Goal: Task Accomplishment & Management: Use online tool/utility

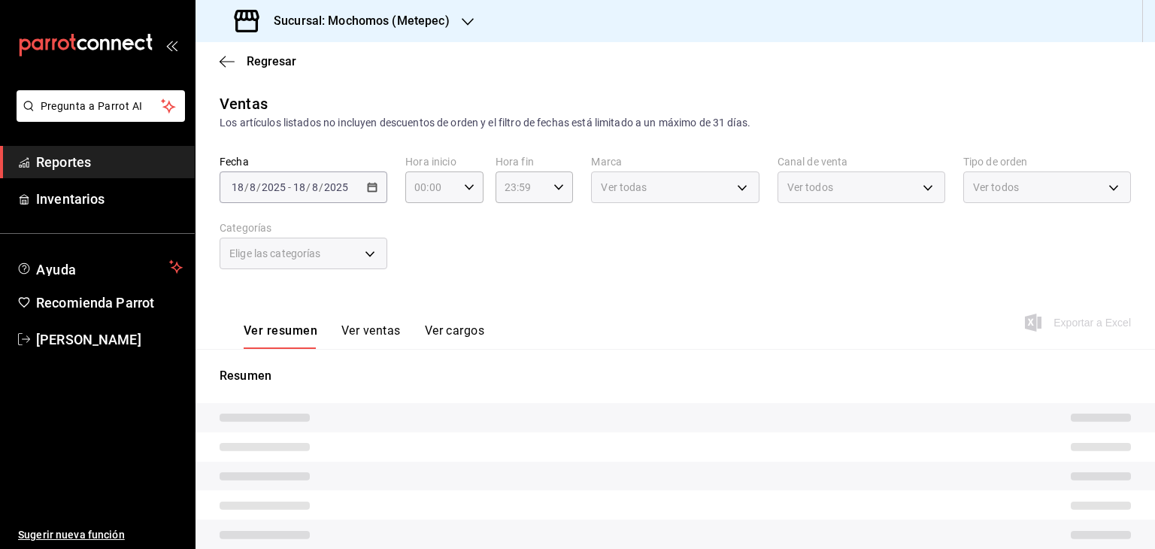
type input "05:00"
type input "c9cbc288-c827-488d-81f5-370afefb1912,46081463-7037-4dd2-a9ab-e56ff6a8fa7c,bf958…"
type input "2365f74e-aa6b-4392-bdf2-72765591bddf"
type input "PARROT,UBER_EATS,RAPPI,DIDI_FOOD,ONLINE"
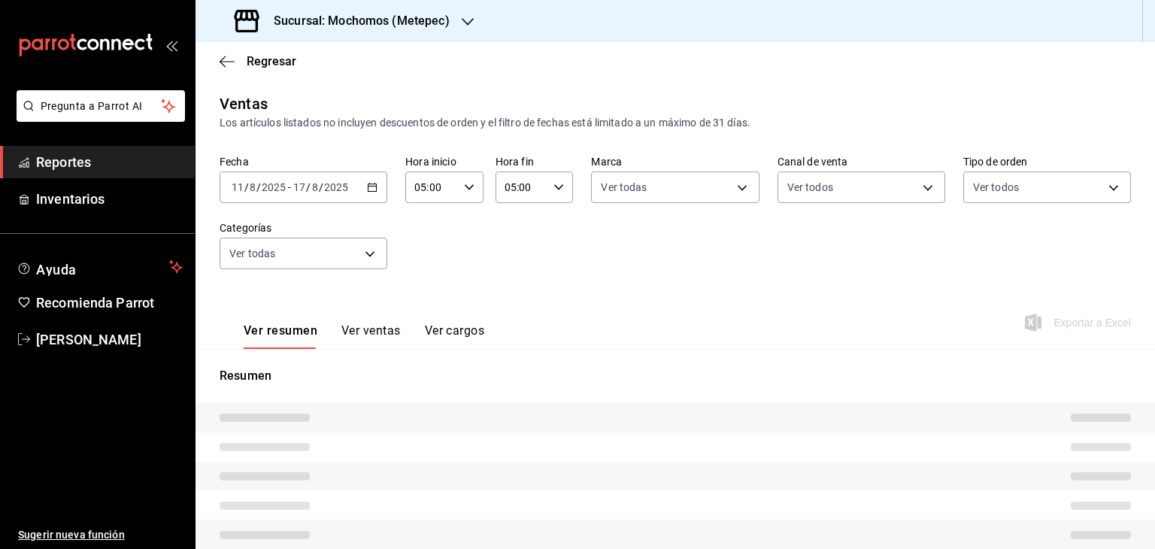
type input "3a236ed8-2e24-47ca-8e59-ead494492482,da8509e8-5fca-4f62-958e-973104937870,EXTER…"
click at [370, 193] on div "[DATE] [DATE] - [DATE] [DATE]" at bounding box center [304, 187] width 168 height 32
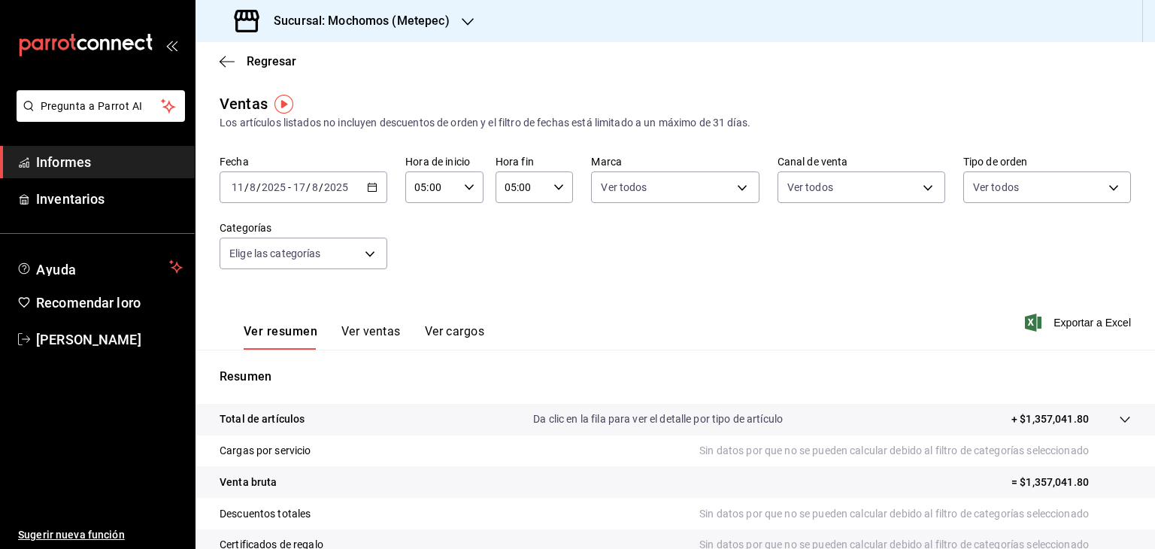
click at [370, 188] on icon "button" at bounding box center [372, 187] width 11 height 11
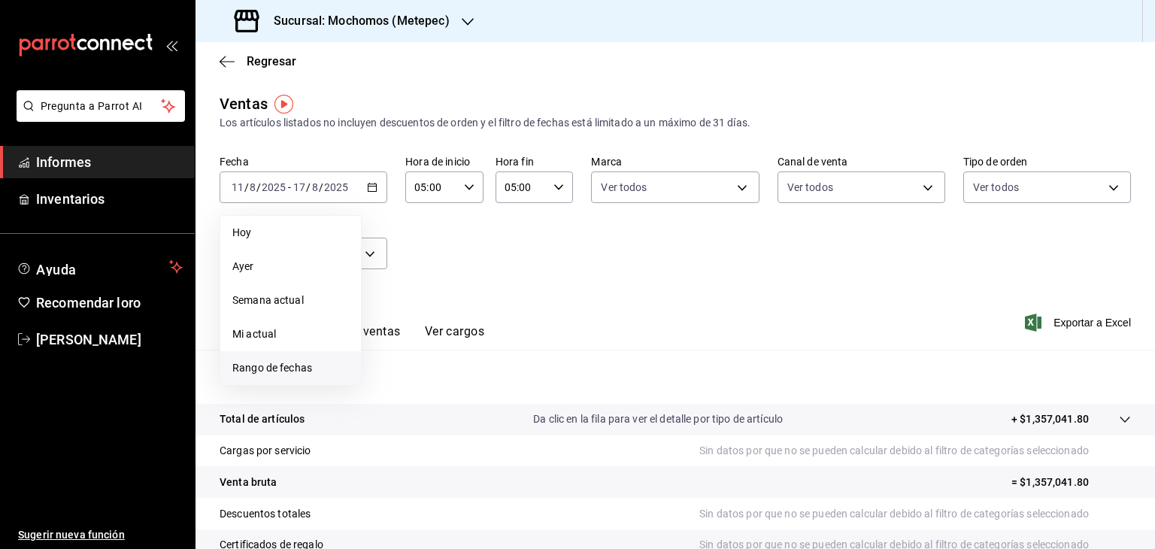
click at [292, 368] on font "Rango de fechas" at bounding box center [272, 368] width 80 height 12
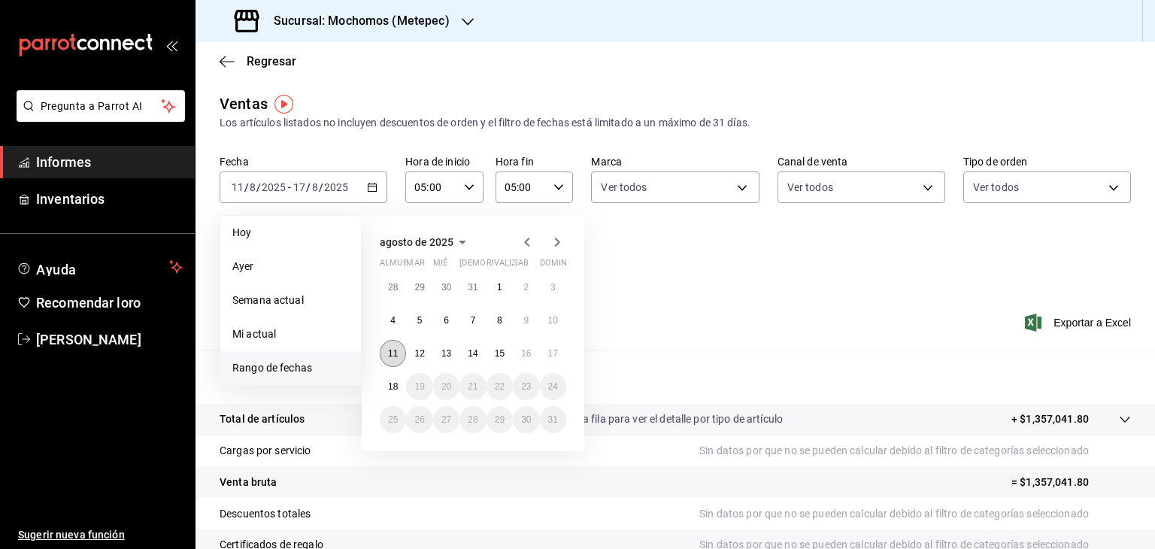
click at [391, 354] on font "11" at bounding box center [393, 353] width 10 height 11
click at [397, 378] on button "18" at bounding box center [393, 386] width 26 height 27
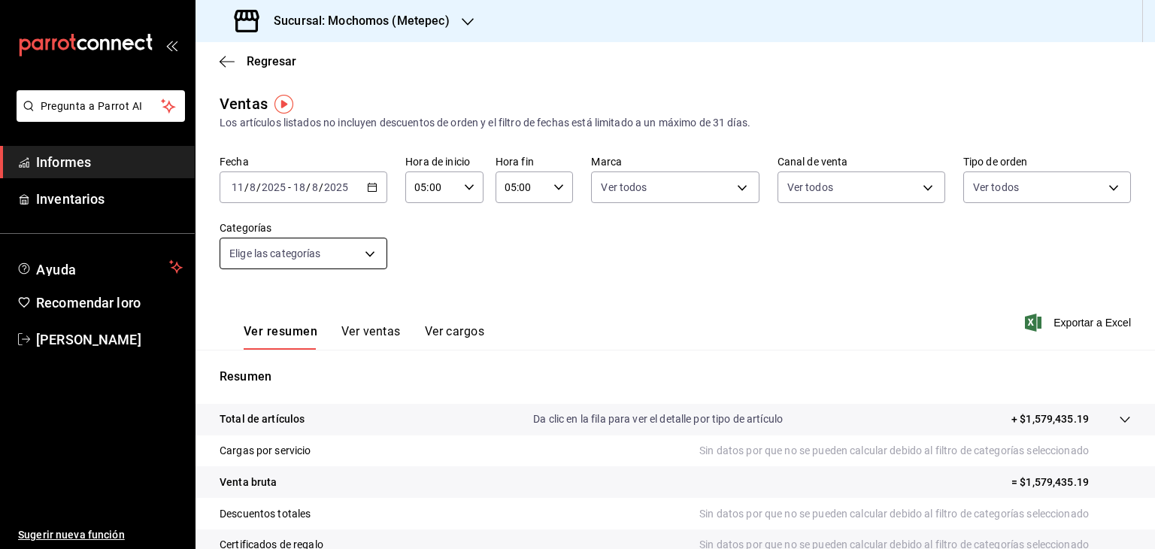
click at [365, 253] on body "Pregunta a Parrot AI Informes Inventarios Ayuda Recomendar loro [PERSON_NAME] S…" at bounding box center [577, 274] width 1155 height 549
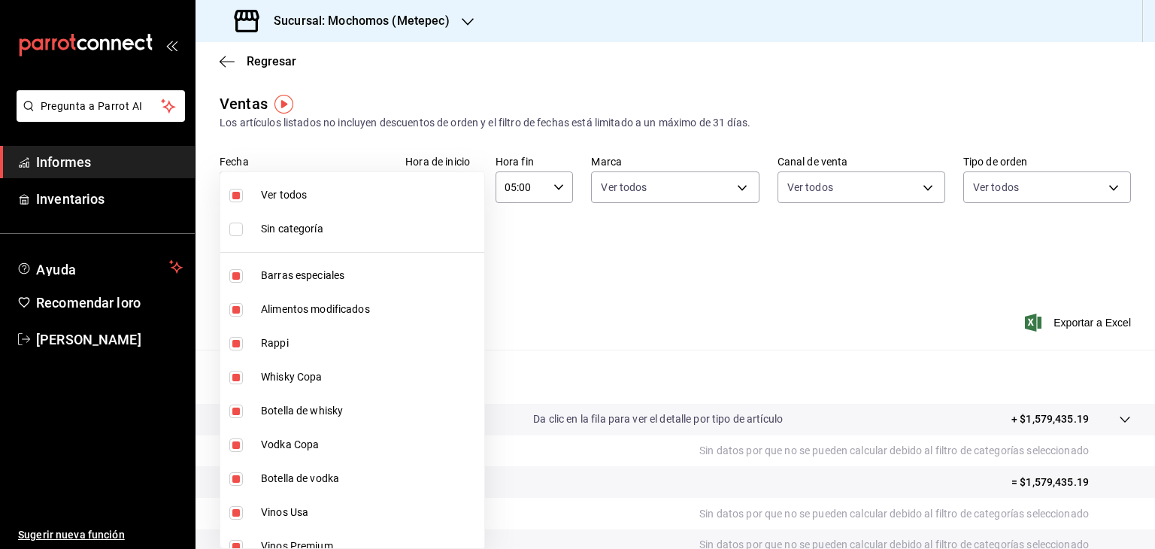
click at [529, 312] on div at bounding box center [577, 274] width 1155 height 549
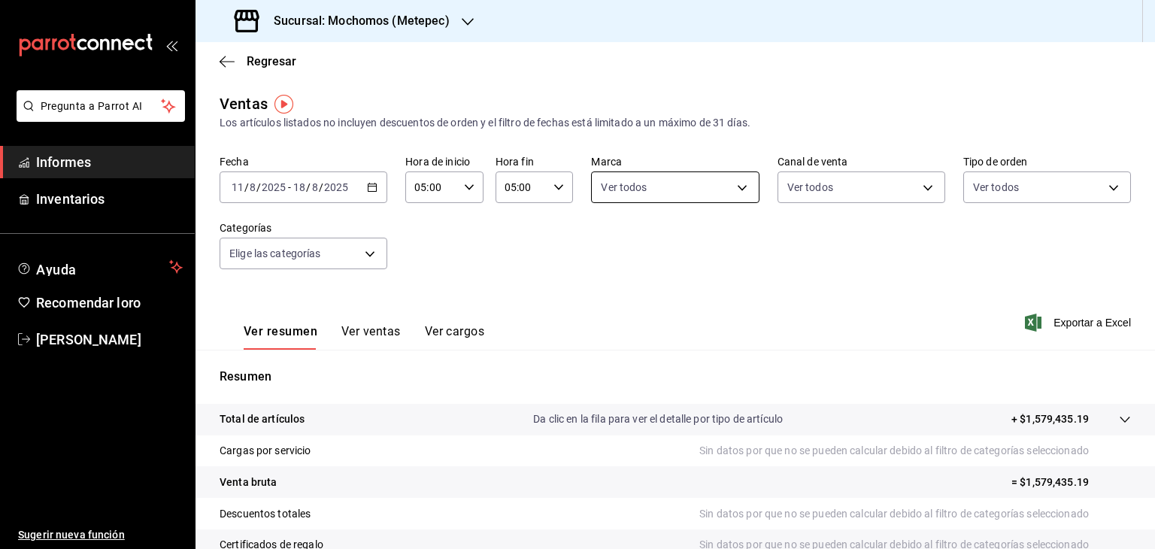
click at [716, 185] on body "Pregunta a Parrot AI Informes Inventarios Ayuda Recomendar loro [PERSON_NAME] S…" at bounding box center [577, 274] width 1155 height 549
click at [804, 286] on div at bounding box center [577, 274] width 1155 height 549
click at [1053, 320] on font "Exportar a Excel" at bounding box center [1091, 323] width 77 height 12
click at [82, 166] on font "Informes" at bounding box center [63, 162] width 55 height 16
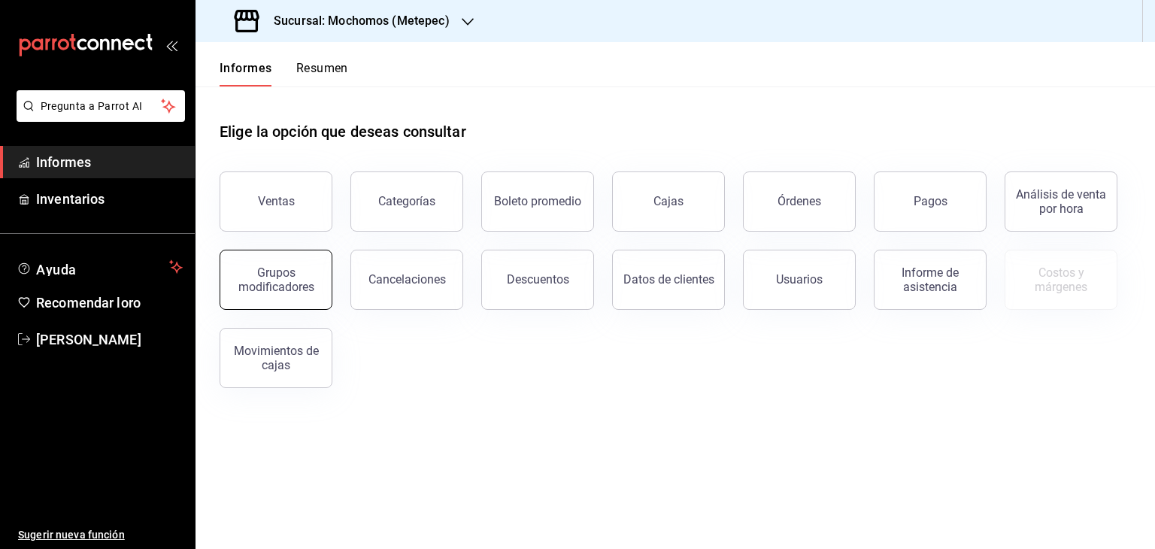
click at [300, 286] on font "Grupos modificadores" at bounding box center [276, 279] width 76 height 29
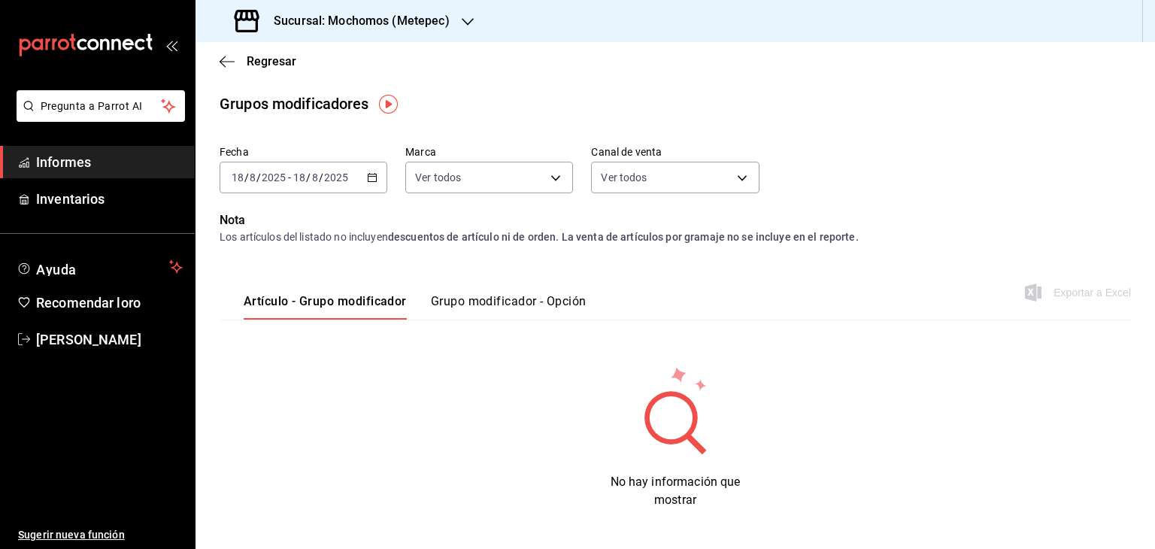
click at [368, 175] on div "[DATE] [DATE] - [DATE] [DATE]" at bounding box center [304, 178] width 168 height 32
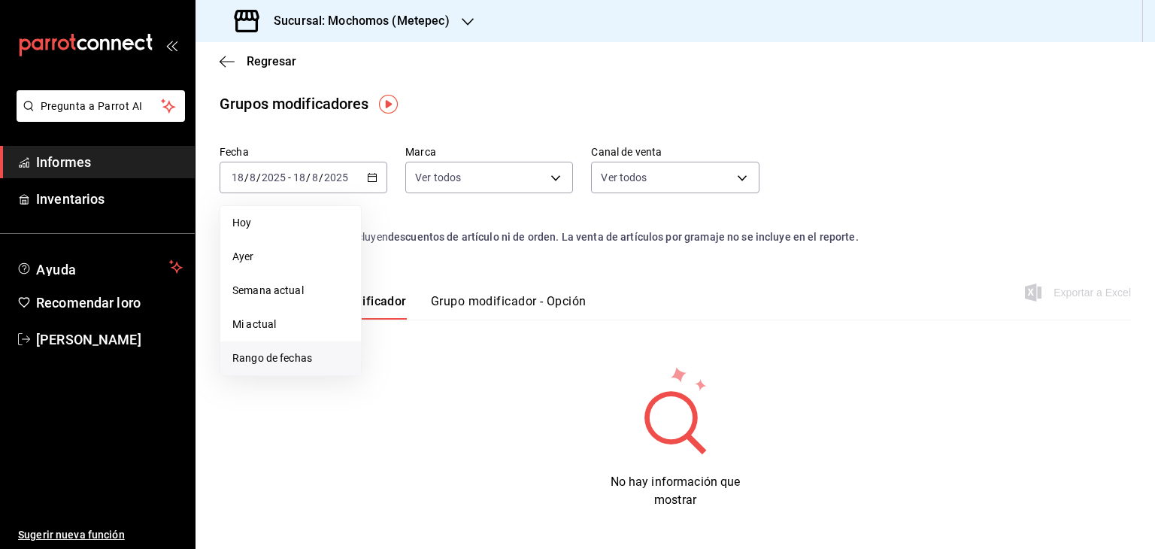
click at [286, 350] on li "Rango de fechas" at bounding box center [290, 358] width 141 height 34
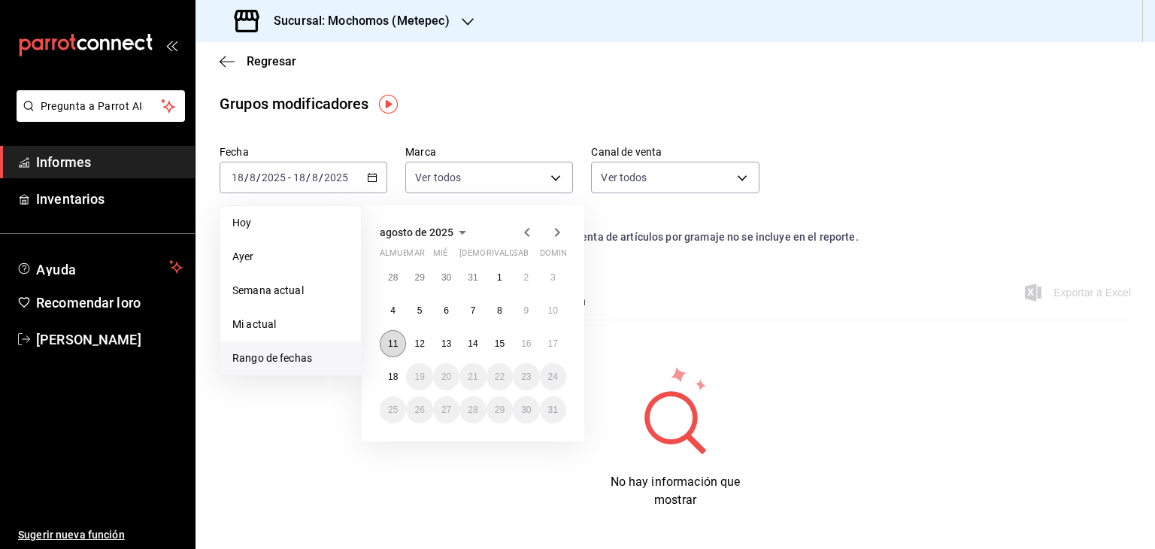
click at [394, 347] on font "11" at bounding box center [393, 343] width 10 height 11
click at [398, 371] on button "18" at bounding box center [393, 376] width 26 height 27
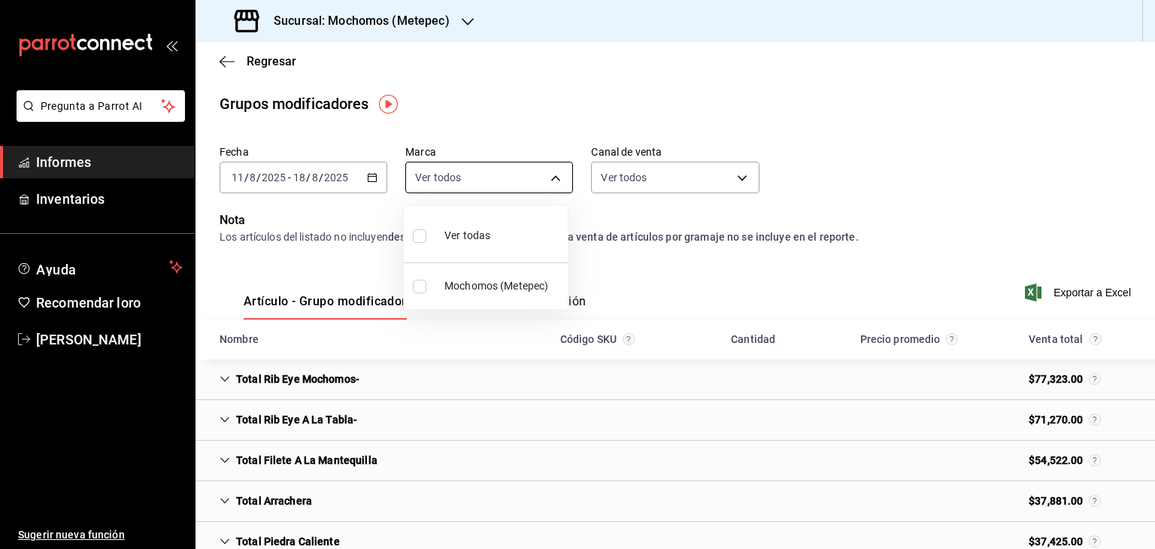
click at [549, 184] on body "Pregunta a Parrot AI Informes Inventarios Ayuda Recomendar loro [PERSON_NAME] S…" at bounding box center [577, 274] width 1155 height 549
click at [489, 280] on font "Mochomos (Metepec)" at bounding box center [496, 286] width 104 height 12
type input "2365f74e-aa6b-4392-bdf2-72765591bddf"
checkbox input "true"
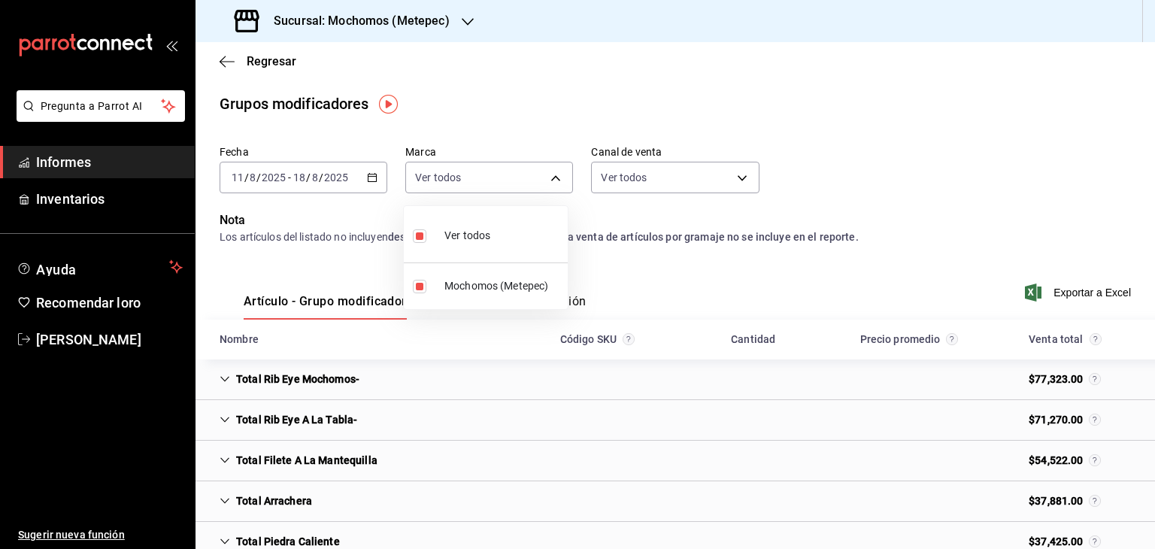
click at [719, 183] on div at bounding box center [577, 274] width 1155 height 549
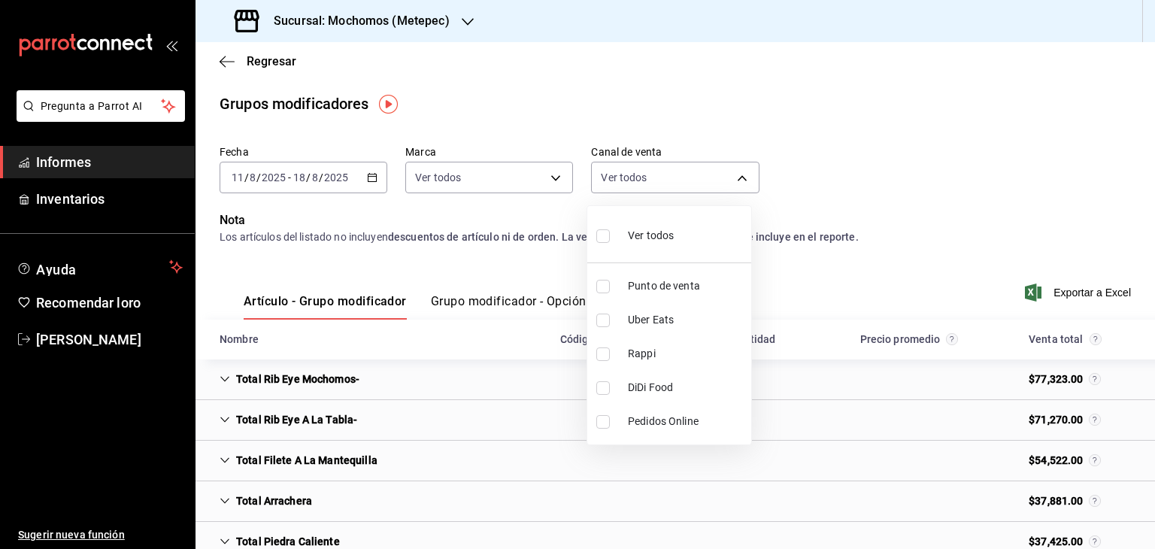
click at [719, 183] on body "Pregunta a Parrot AI Informes Inventarios Ayuda Recomendar loro [PERSON_NAME] S…" at bounding box center [577, 274] width 1155 height 549
click at [686, 244] on li "Ver todos" at bounding box center [669, 234] width 164 height 44
type input "PARROT,UBER_EATS,RAPPI,DIDI_FOOD,ONLINE"
checkbox input "true"
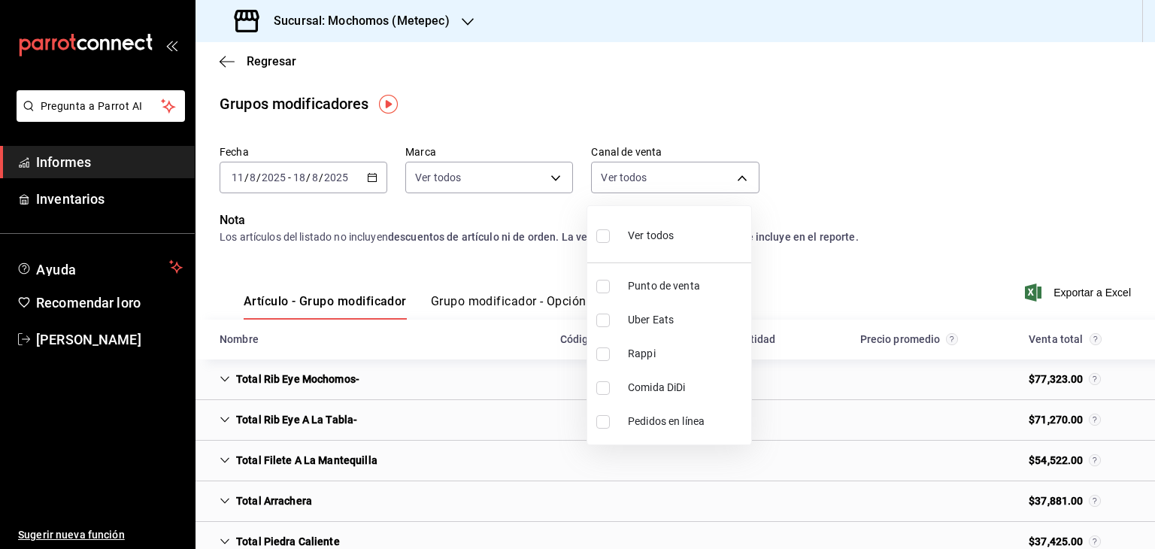
checkbox input "true"
click at [835, 145] on div at bounding box center [577, 274] width 1155 height 549
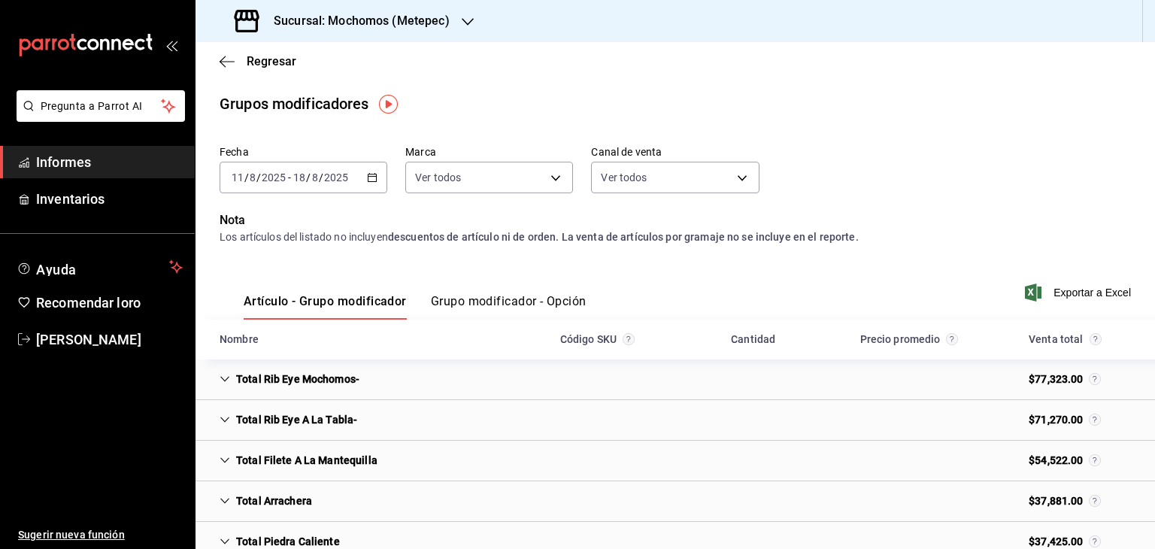
click at [498, 304] on font "Grupo modificador - Opción" at bounding box center [509, 301] width 156 height 14
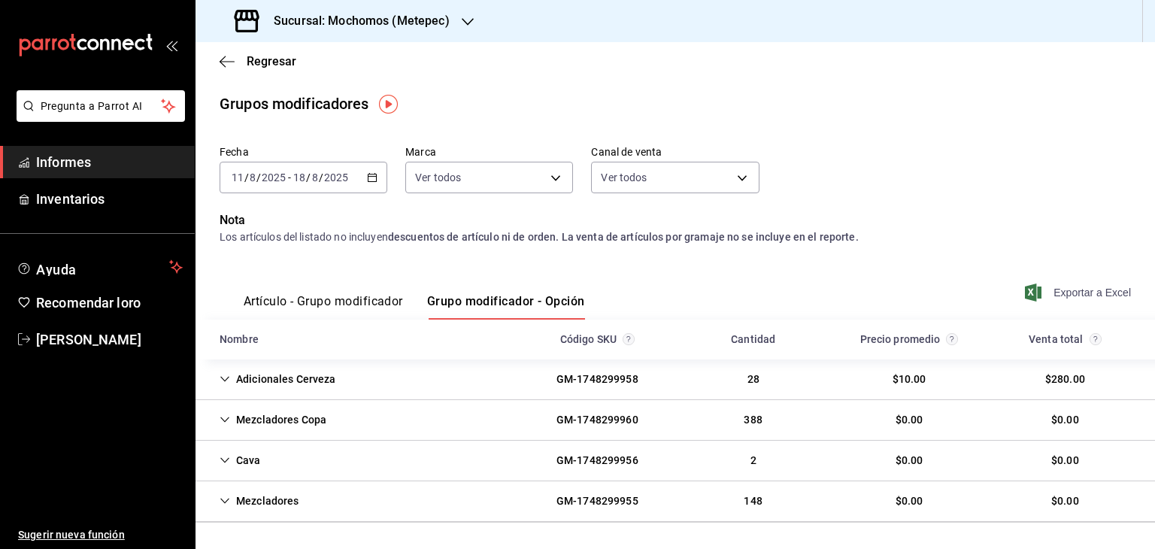
click at [1057, 293] on font "Exportar a Excel" at bounding box center [1091, 292] width 77 height 12
click at [346, 302] on font "Artículo - Grupo modificador" at bounding box center [323, 301] width 159 height 14
